Goal: Information Seeking & Learning: Find specific fact

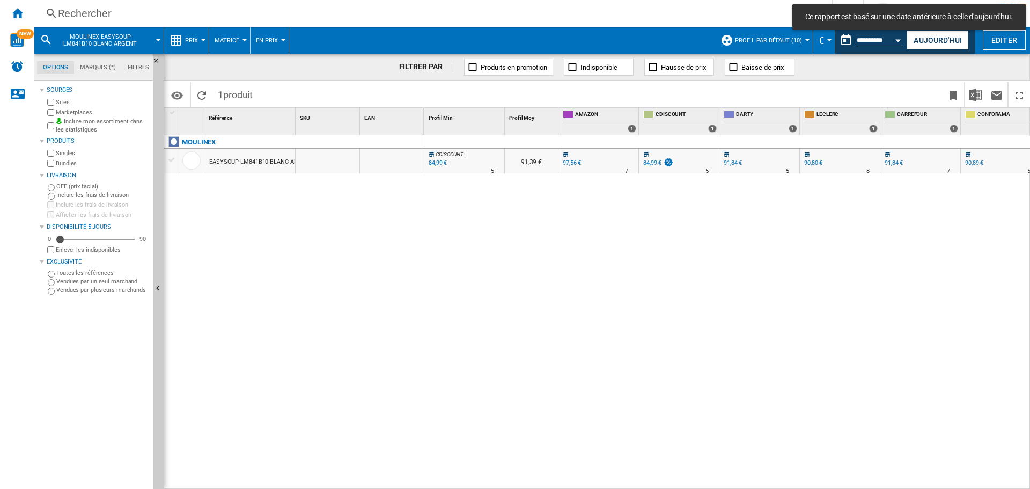
click at [933, 33] on md-toast "Ce rapport est basé sur une date antérieure à celle d'aujourd'hui." at bounding box center [909, 17] width 242 height 34
click at [937, 39] on button "Aujourd'hui" at bounding box center [938, 40] width 62 height 20
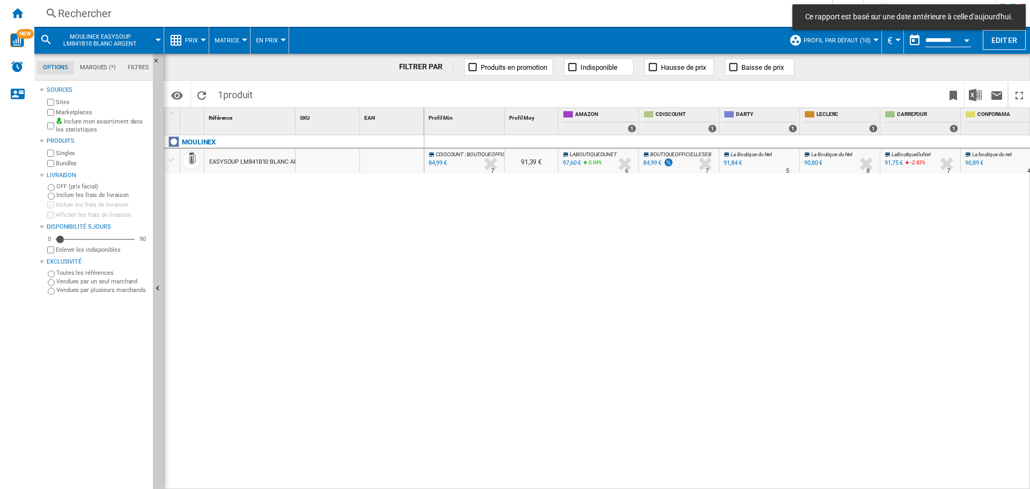
click at [129, 12] on div "Rechercher" at bounding box center [431, 13] width 746 height 15
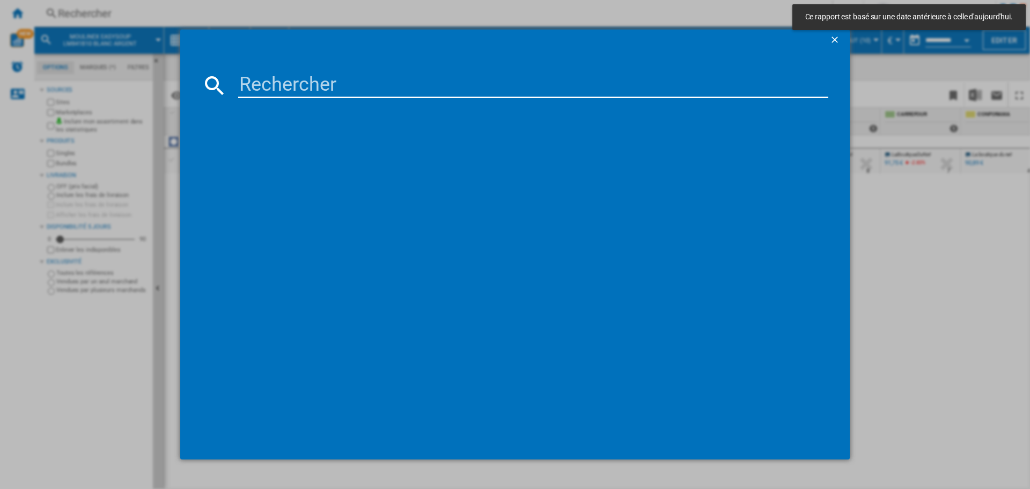
click at [313, 83] on input at bounding box center [533, 85] width 590 height 26
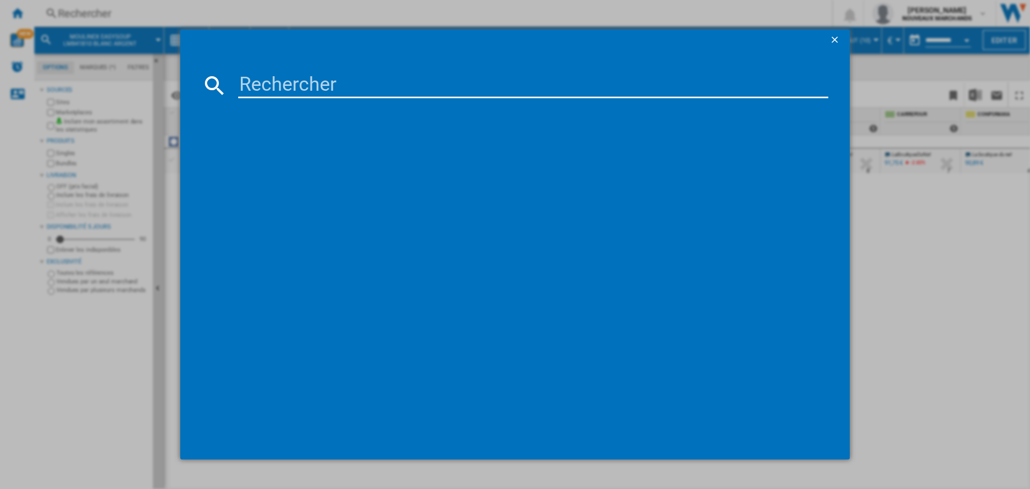
paste input "8004399481121"
type input "8004399481121"
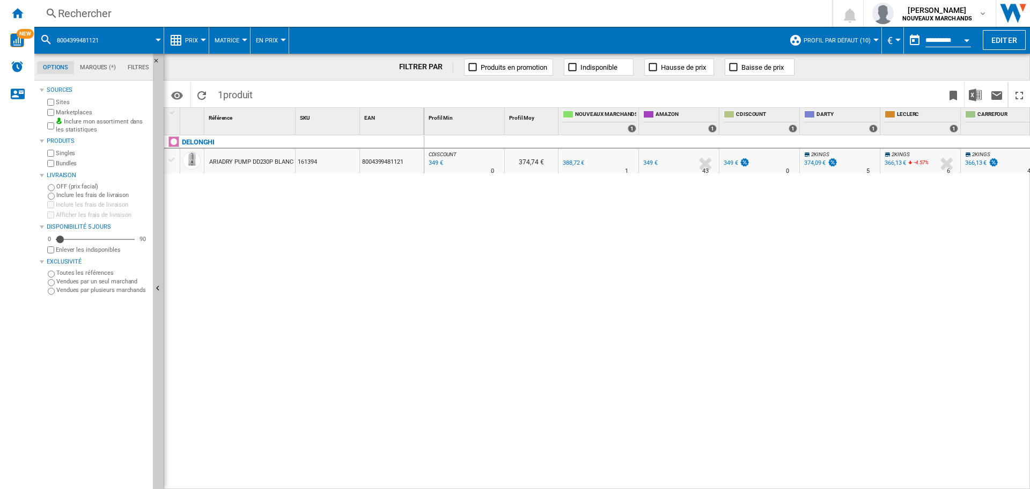
click at [437, 162] on div "349 €" at bounding box center [435, 163] width 16 height 11
click at [652, 164] on div "349 €" at bounding box center [650, 162] width 14 height 7
click at [144, 15] on div "Rechercher" at bounding box center [431, 13] width 746 height 15
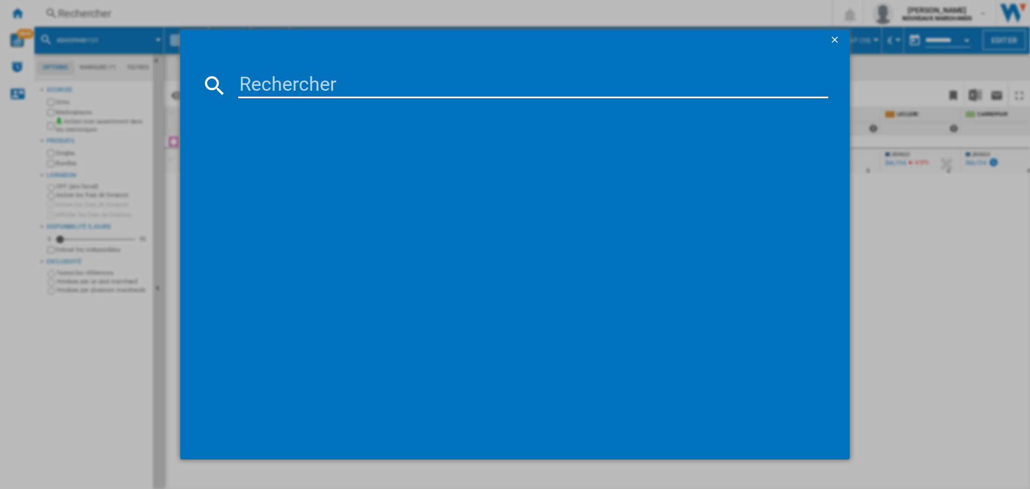
click at [286, 84] on input at bounding box center [533, 85] width 590 height 26
paste input "3660767969896"
type input "3660767969896"
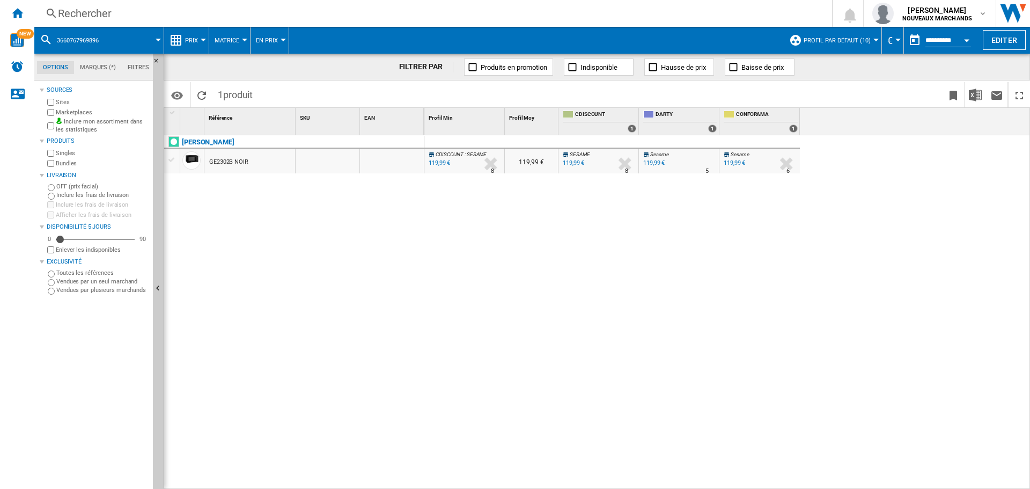
click at [122, 16] on div "Rechercher" at bounding box center [431, 13] width 746 height 15
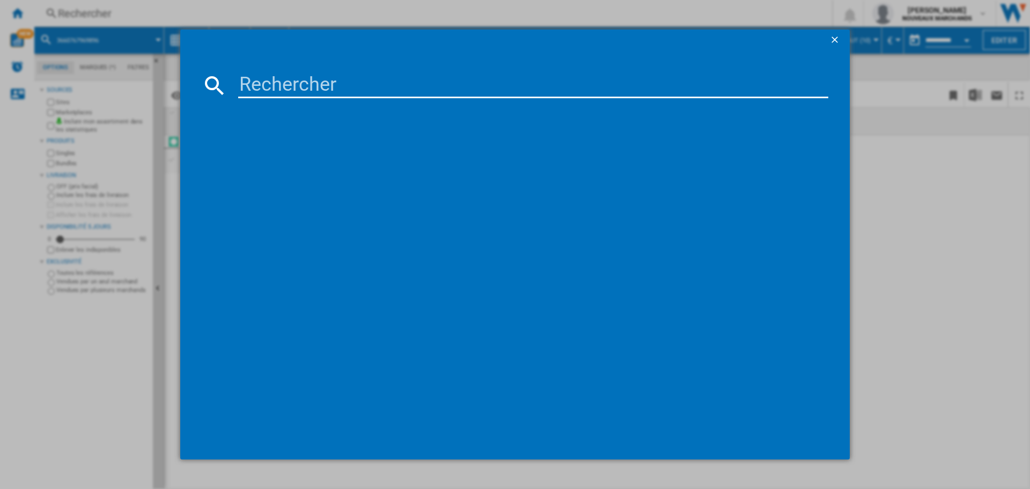
type input "3660767569409"
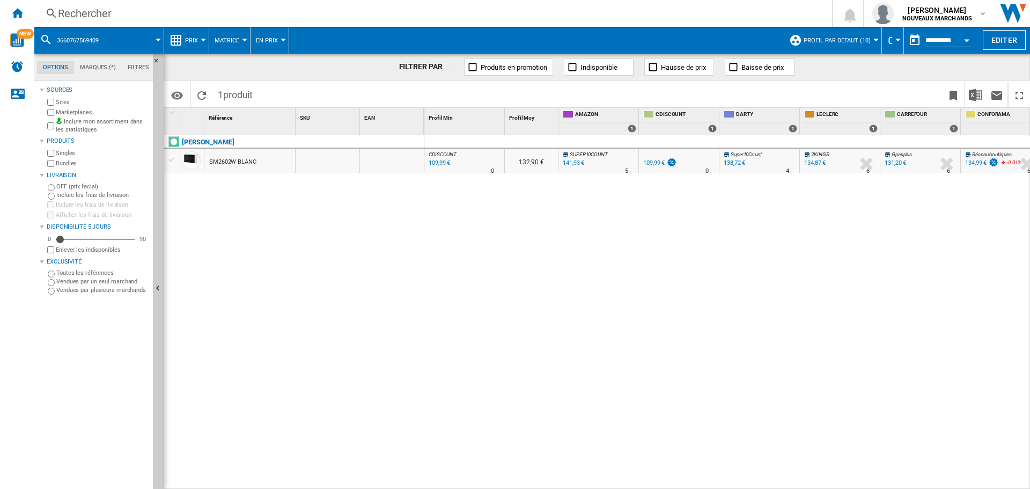
click at [434, 163] on div "109,99 €" at bounding box center [438, 163] width 23 height 11
click at [106, 11] on div "Rechercher" at bounding box center [431, 13] width 746 height 15
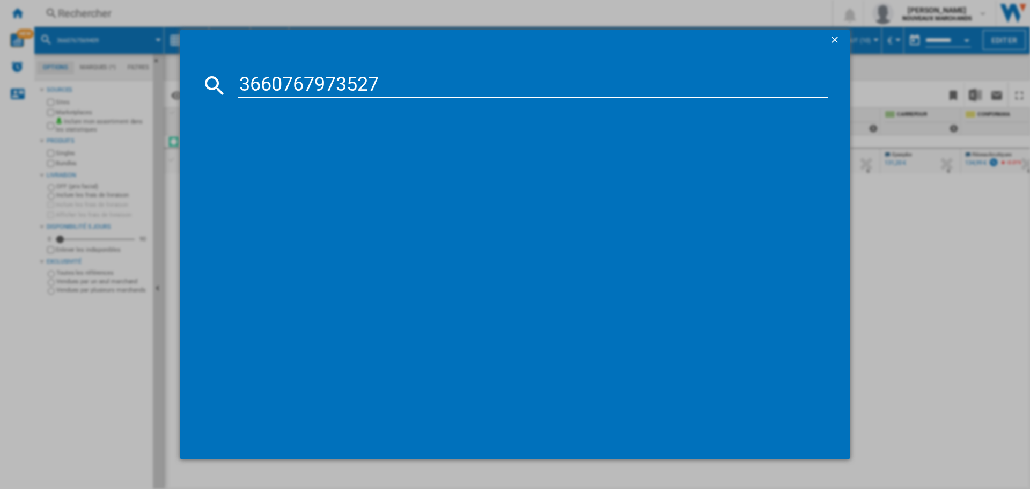
type input "3660767973527"
